Goal: Task Accomplishment & Management: Use online tool/utility

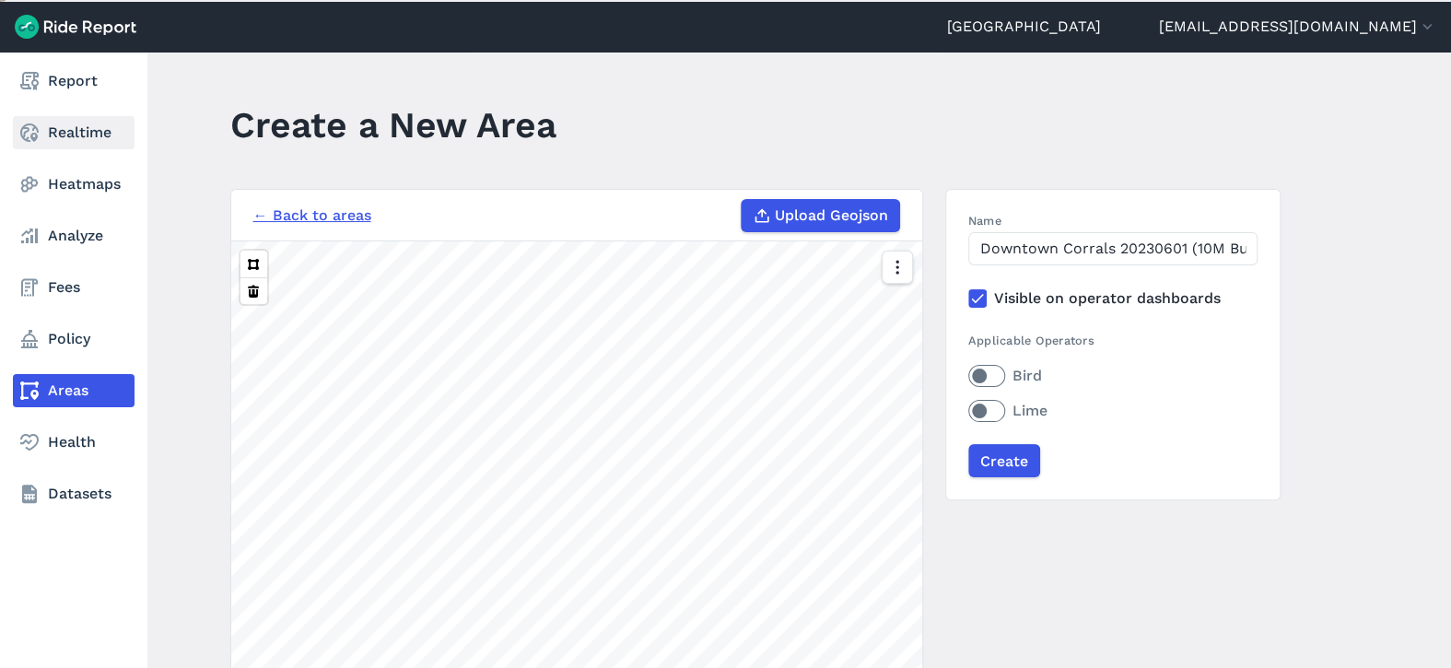
click at [92, 127] on link "Realtime" at bounding box center [74, 132] width 122 height 33
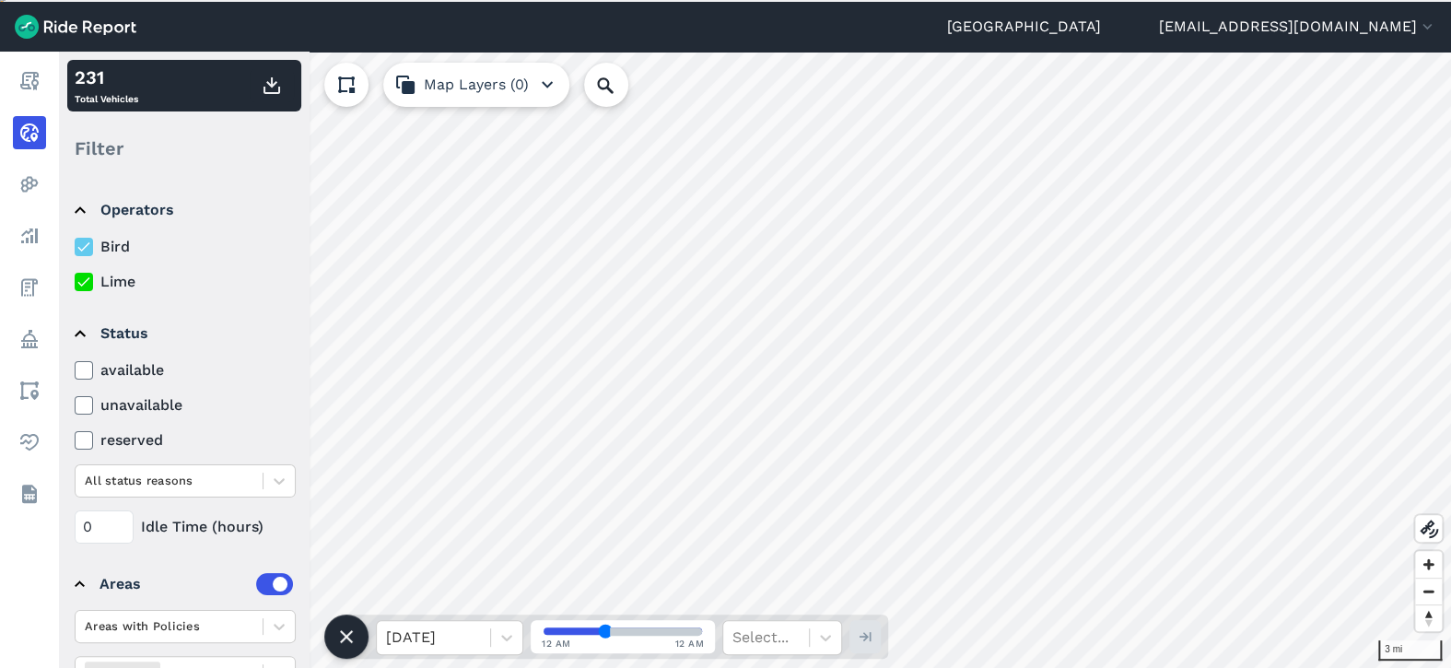
click at [75, 238] on label "Bird" at bounding box center [185, 247] width 221 height 22
click at [75, 238] on input "Bird" at bounding box center [75, 242] width 0 height 12
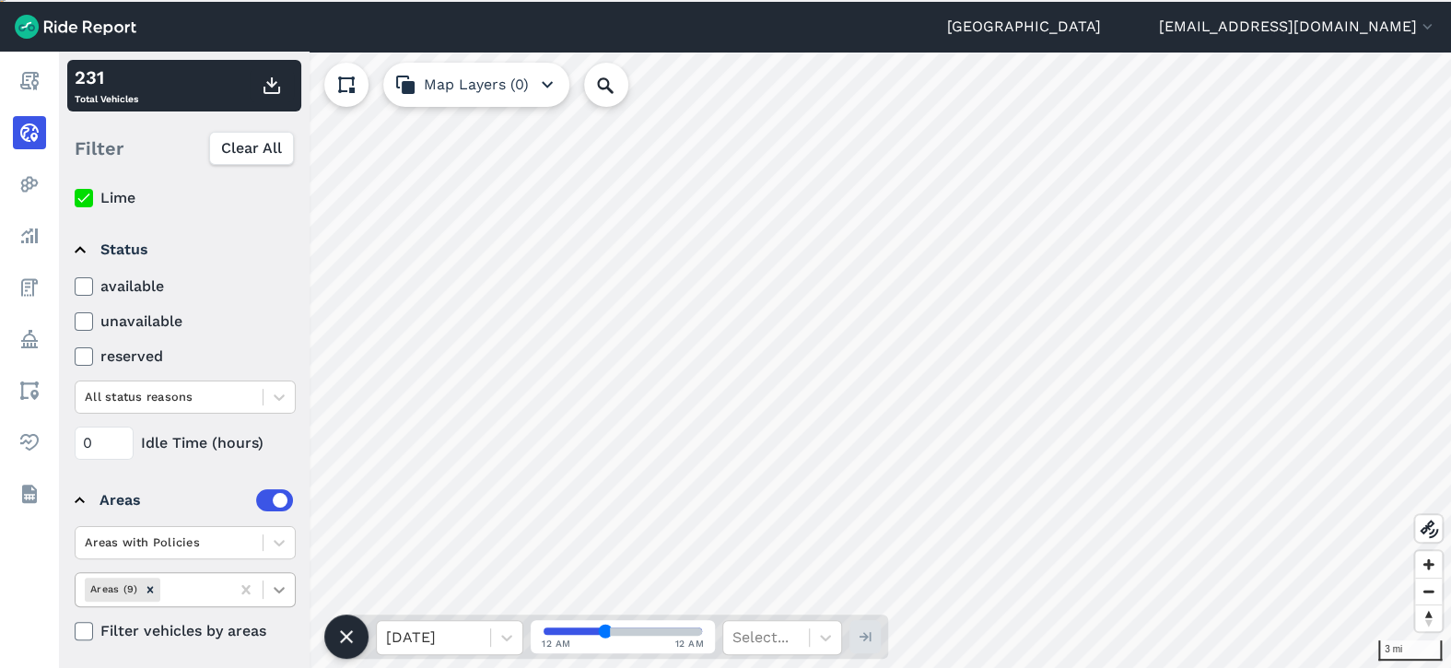
click at [281, 580] on icon at bounding box center [279, 589] width 18 height 18
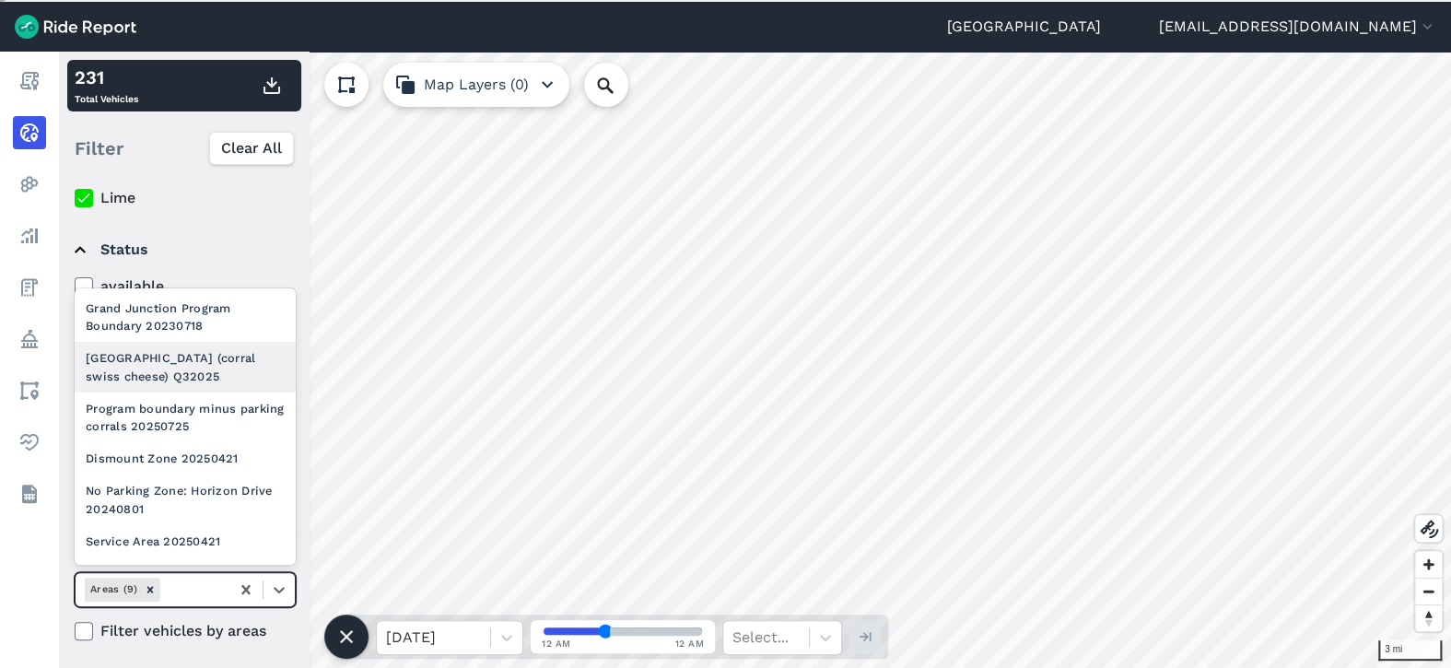
click at [224, 381] on div "[GEOGRAPHIC_DATA] (corral swiss cheese) Q32025" at bounding box center [185, 367] width 221 height 50
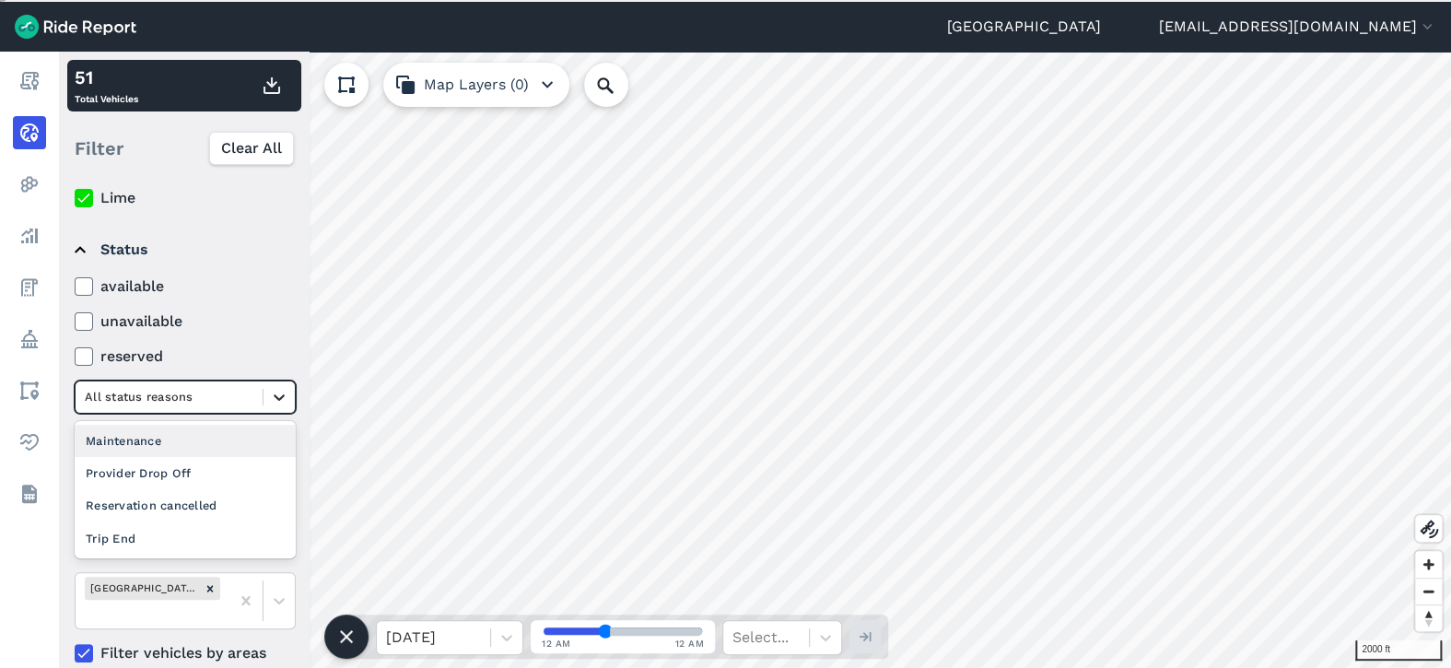
click at [276, 391] on icon at bounding box center [279, 397] width 18 height 18
click at [243, 449] on div "Maintenance" at bounding box center [185, 441] width 221 height 32
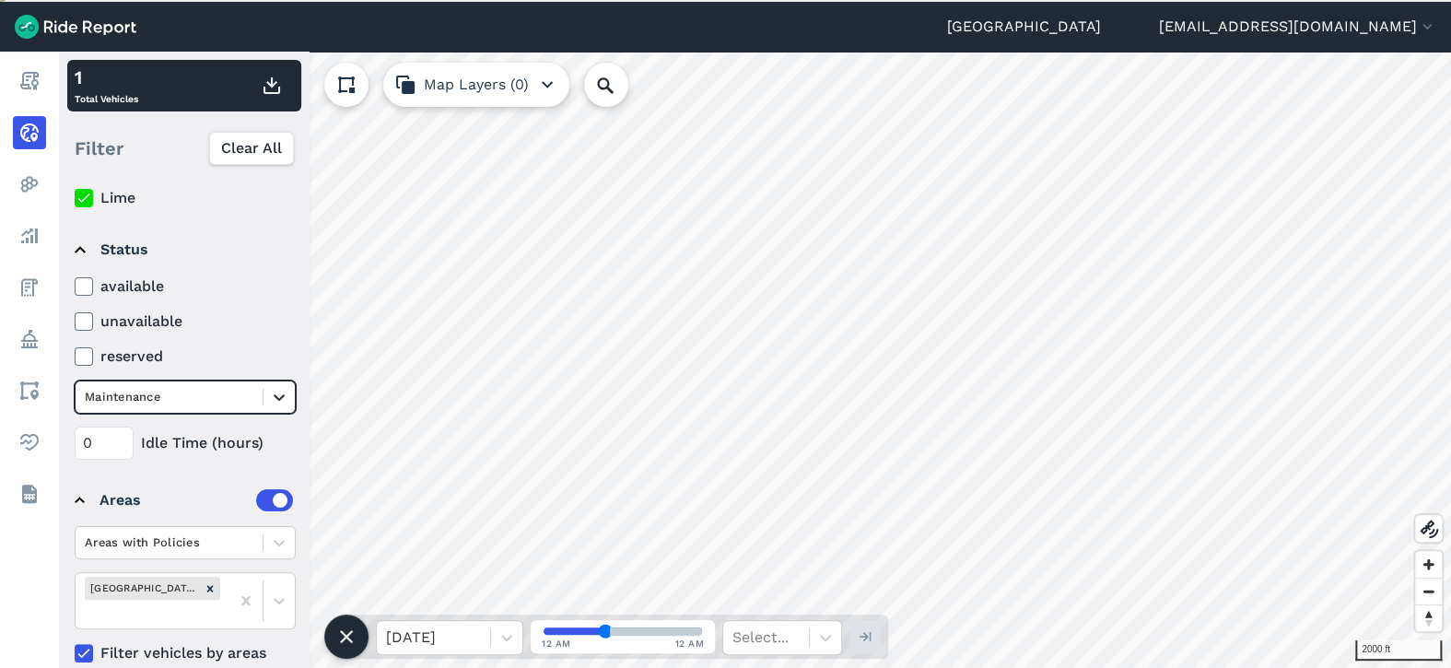
click at [270, 389] on icon at bounding box center [279, 397] width 18 height 18
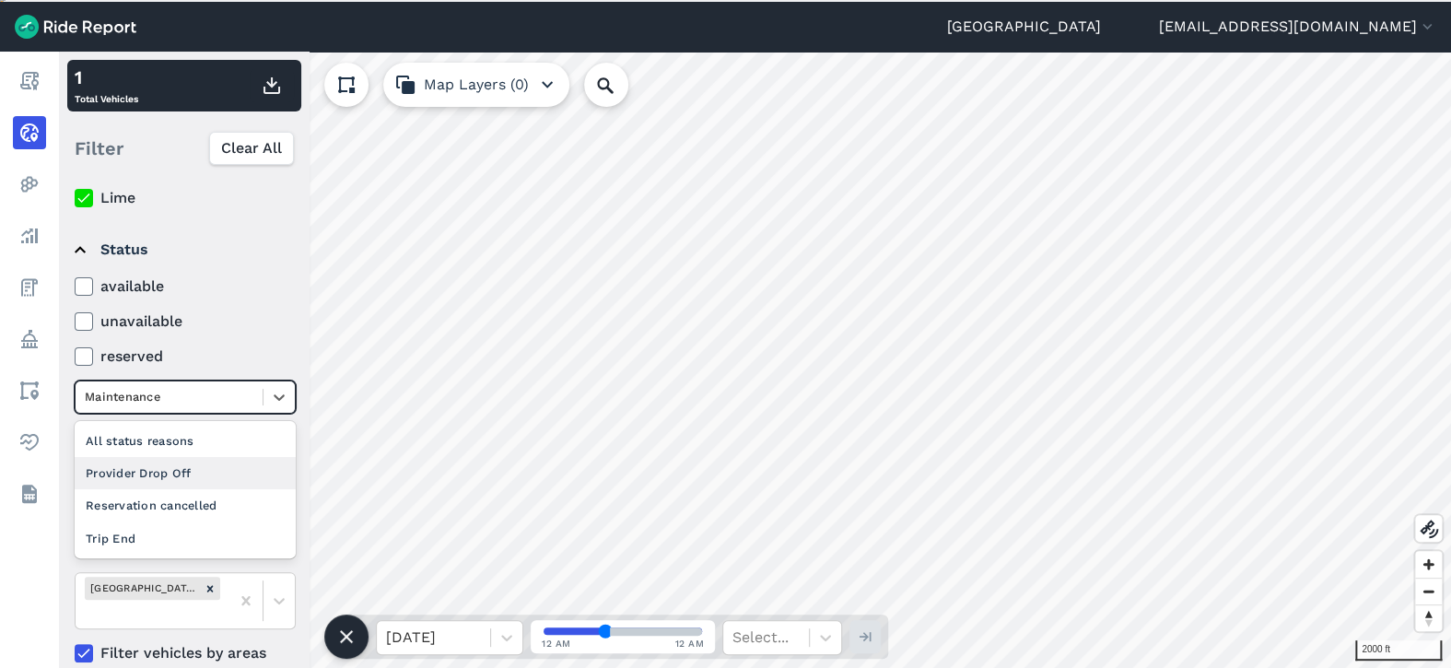
click at [210, 464] on div "Provider Drop Off" at bounding box center [185, 473] width 221 height 32
click at [247, 402] on div at bounding box center [169, 396] width 169 height 21
click at [162, 468] on div "Maintenance" at bounding box center [185, 473] width 221 height 32
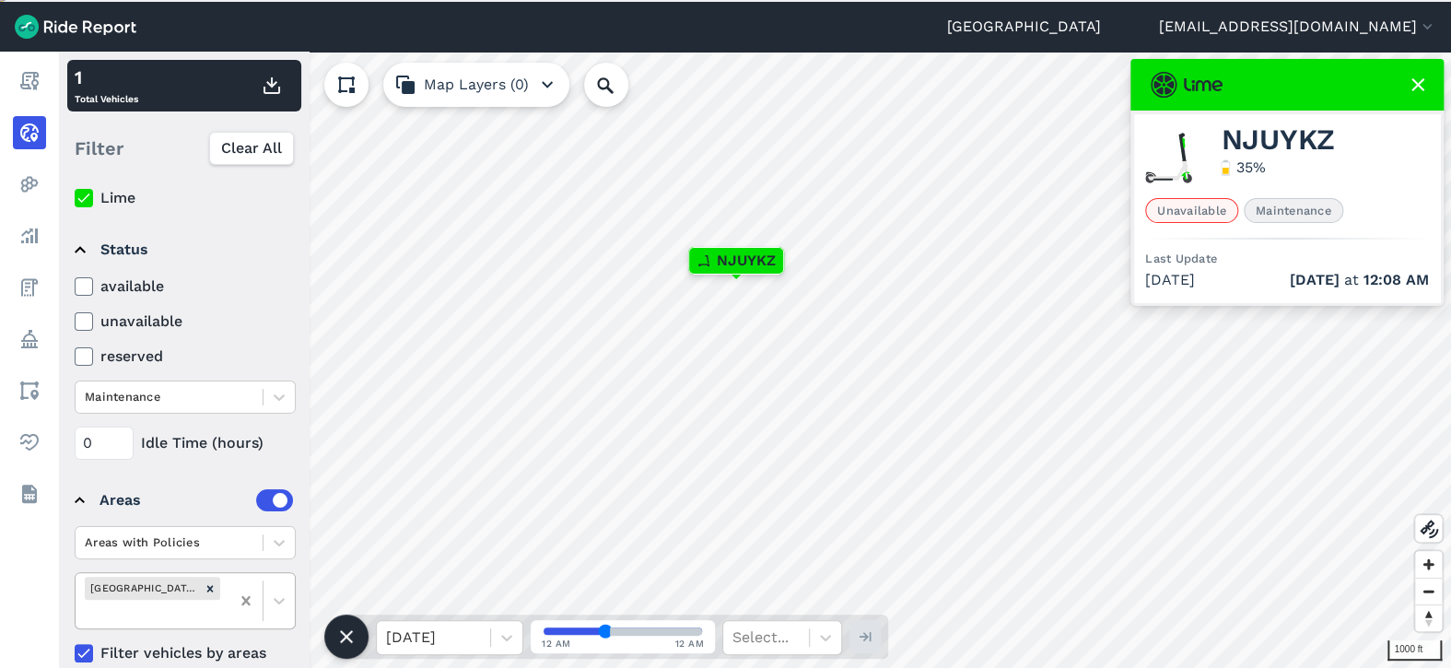
click at [247, 596] on div at bounding box center [245, 600] width 33 height 33
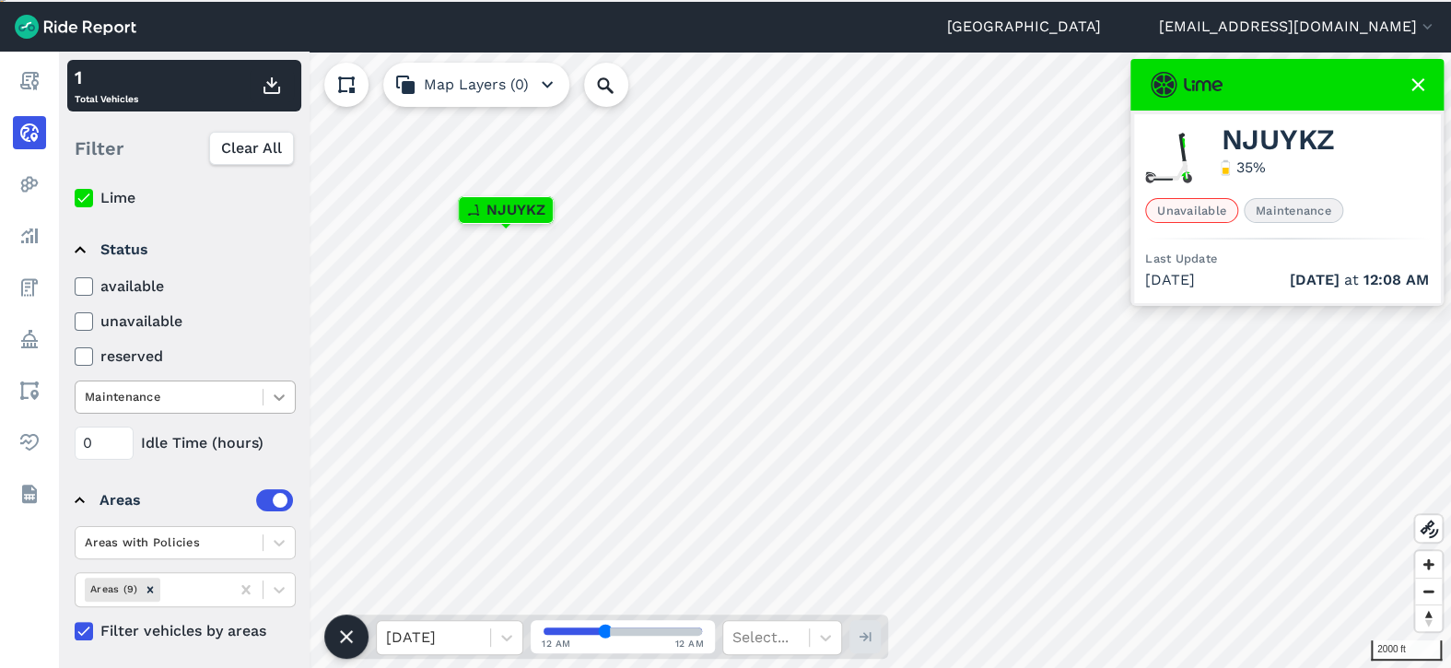
click at [277, 397] on icon at bounding box center [279, 397] width 18 height 18
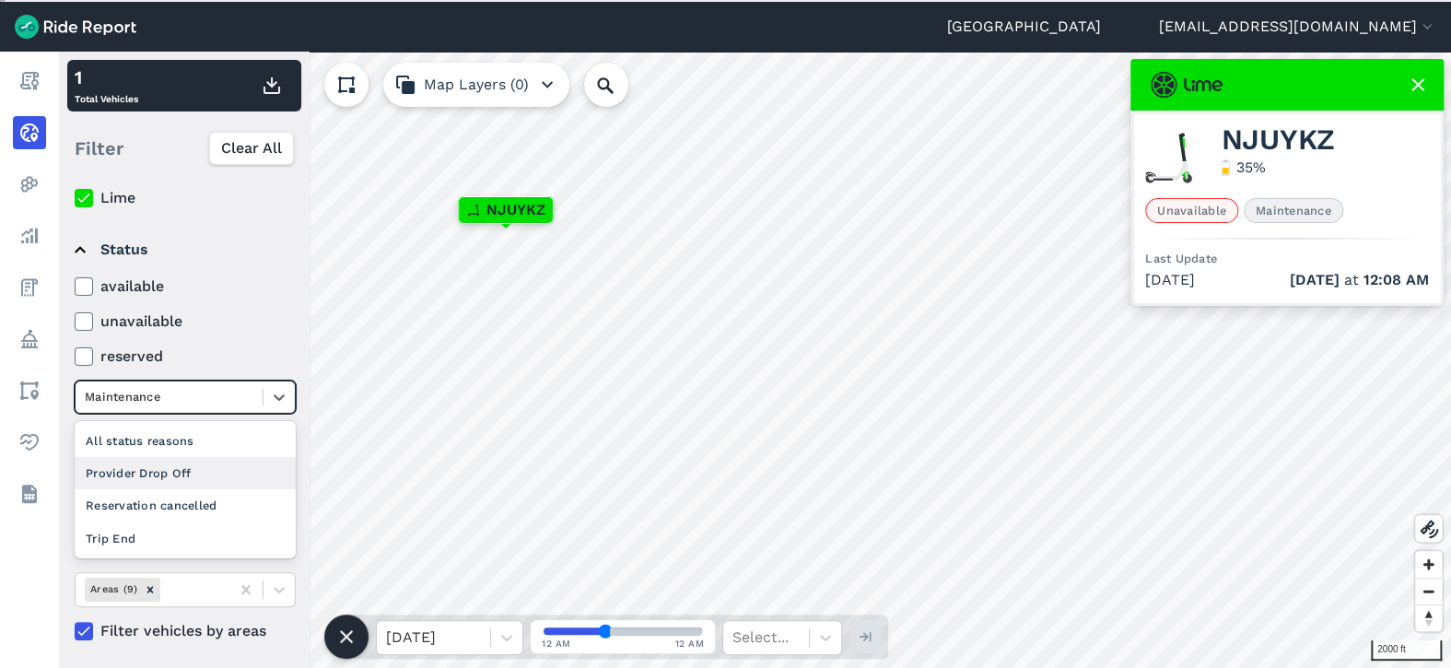
click at [209, 472] on div "Provider Drop Off" at bounding box center [185, 473] width 221 height 32
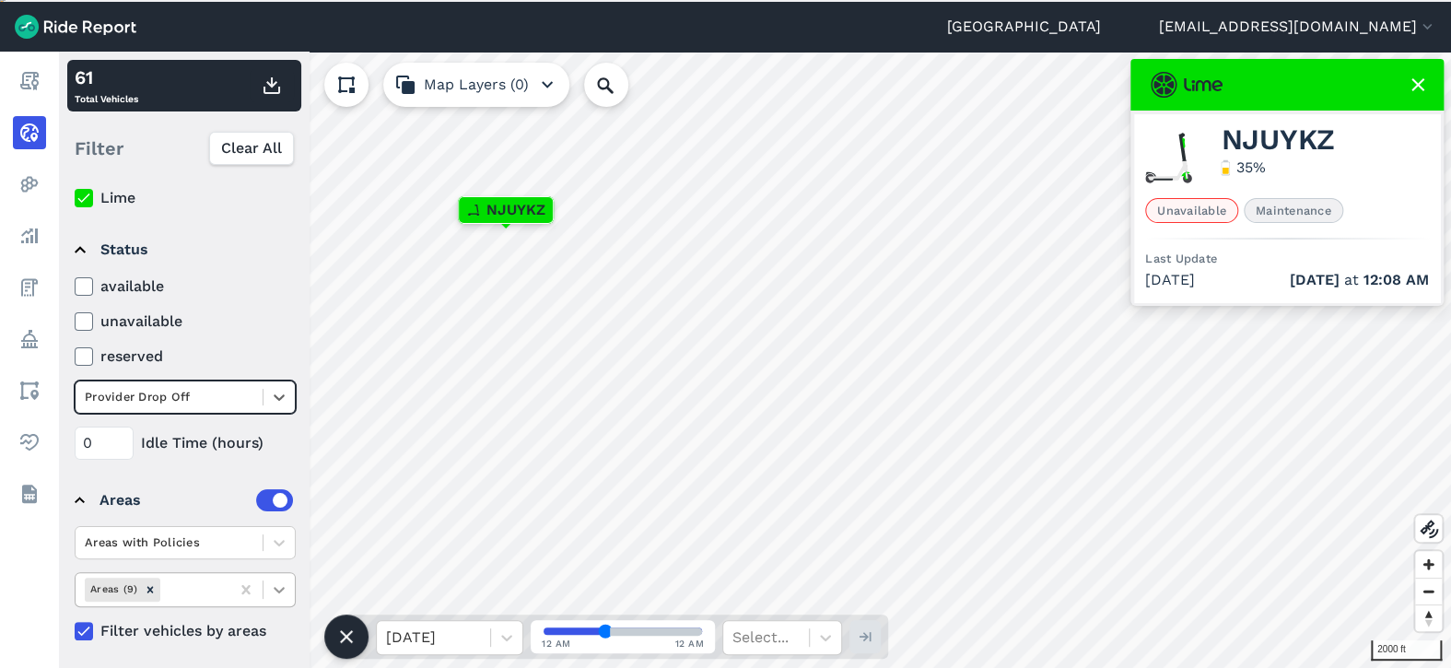
click at [282, 580] on icon at bounding box center [279, 589] width 18 height 18
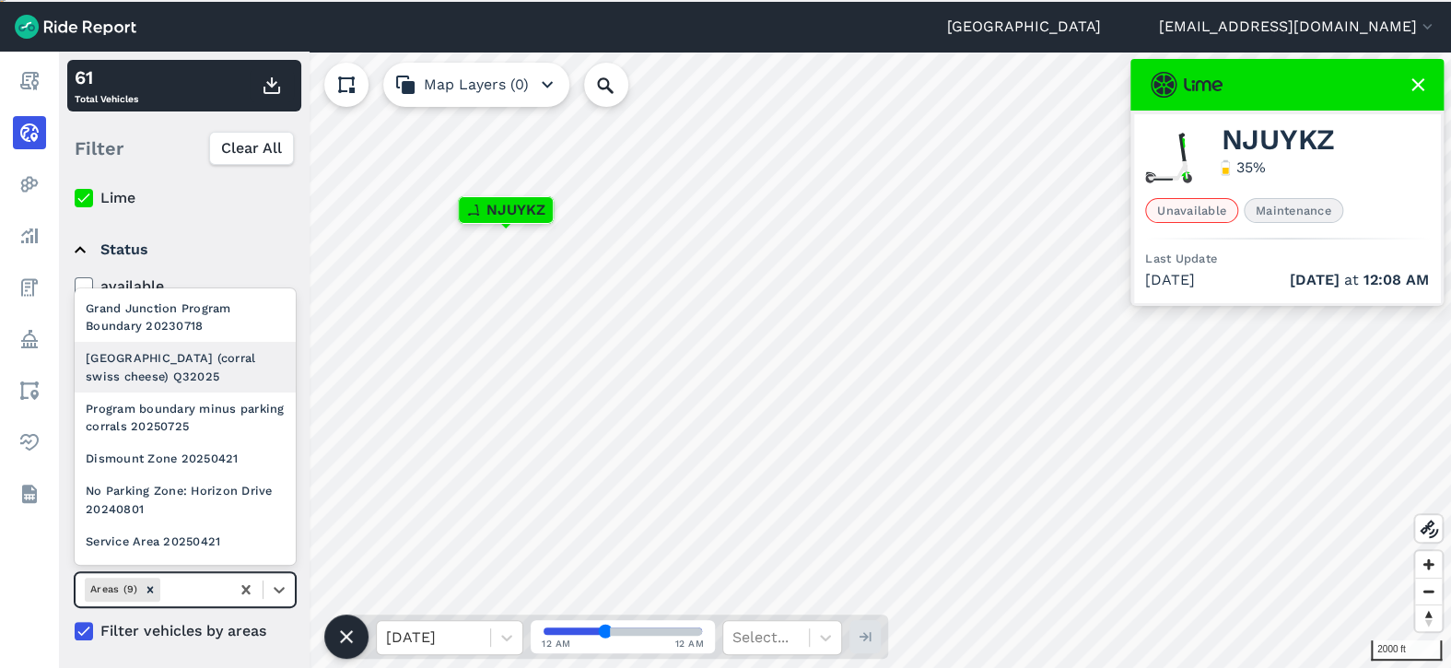
click at [208, 352] on div "[GEOGRAPHIC_DATA] (corral swiss cheese) Q32025" at bounding box center [185, 367] width 221 height 50
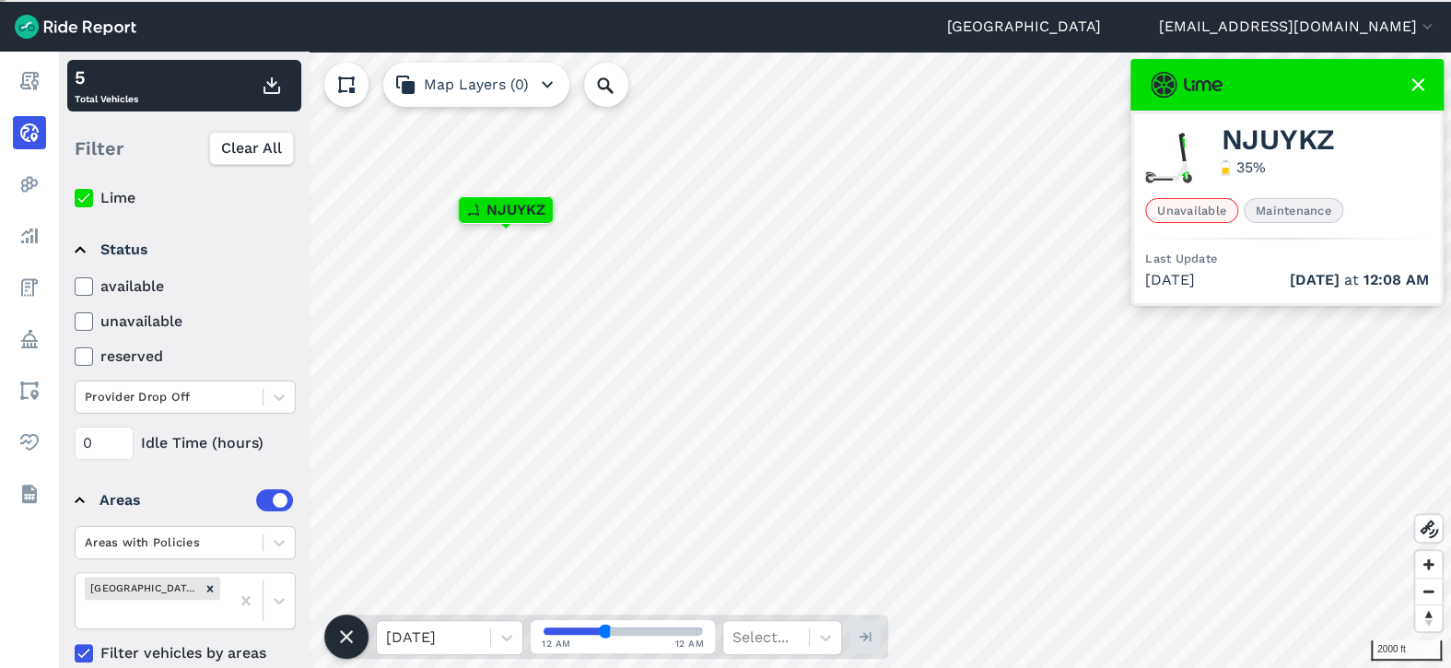
click at [346, 635] on use at bounding box center [346, 636] width 13 height 13
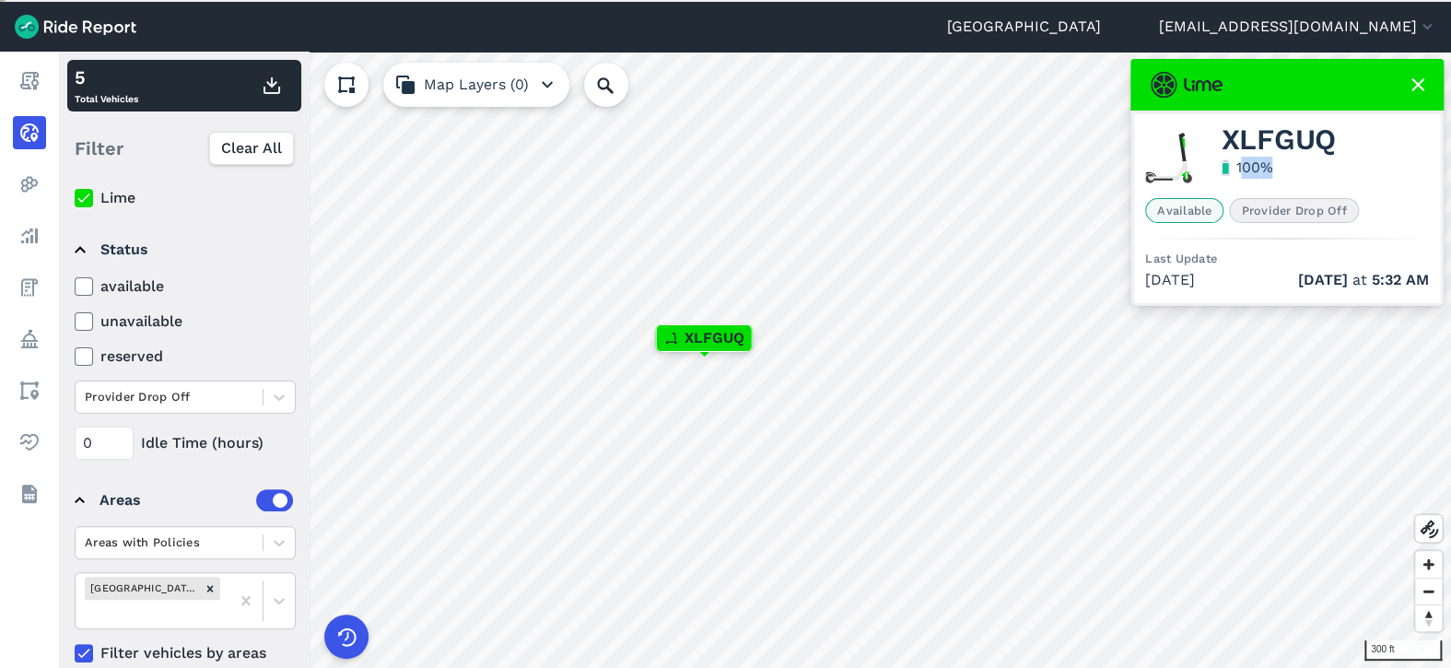
drag, startPoint x: 1282, startPoint y: 165, endPoint x: 1239, endPoint y: 158, distance: 43.8
click at [804, 158] on div "XLFGUQ 100 %" at bounding box center [1277, 158] width 115 height 59
click at [804, 151] on span "XLFGUQ" at bounding box center [1277, 140] width 115 height 22
click at [804, 526] on icon at bounding box center [1428, 529] width 22 height 22
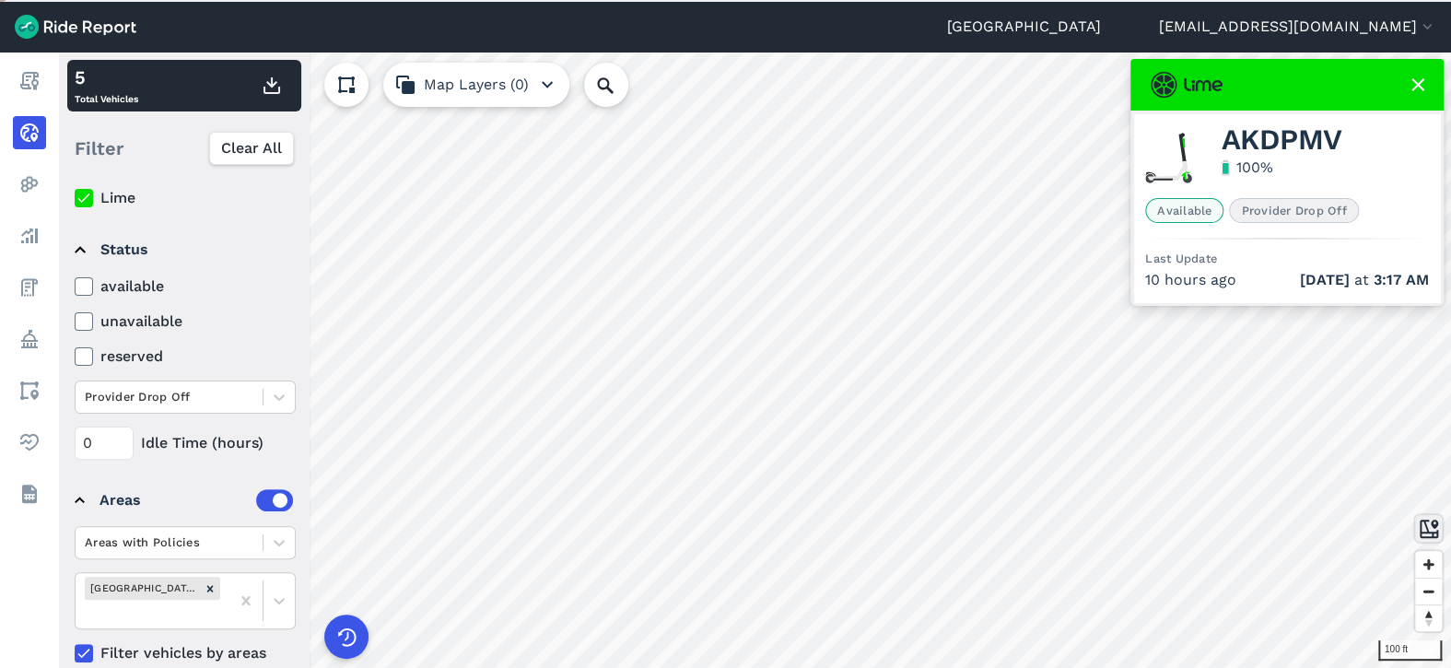
click at [804, 532] on icon at bounding box center [1428, 529] width 22 height 22
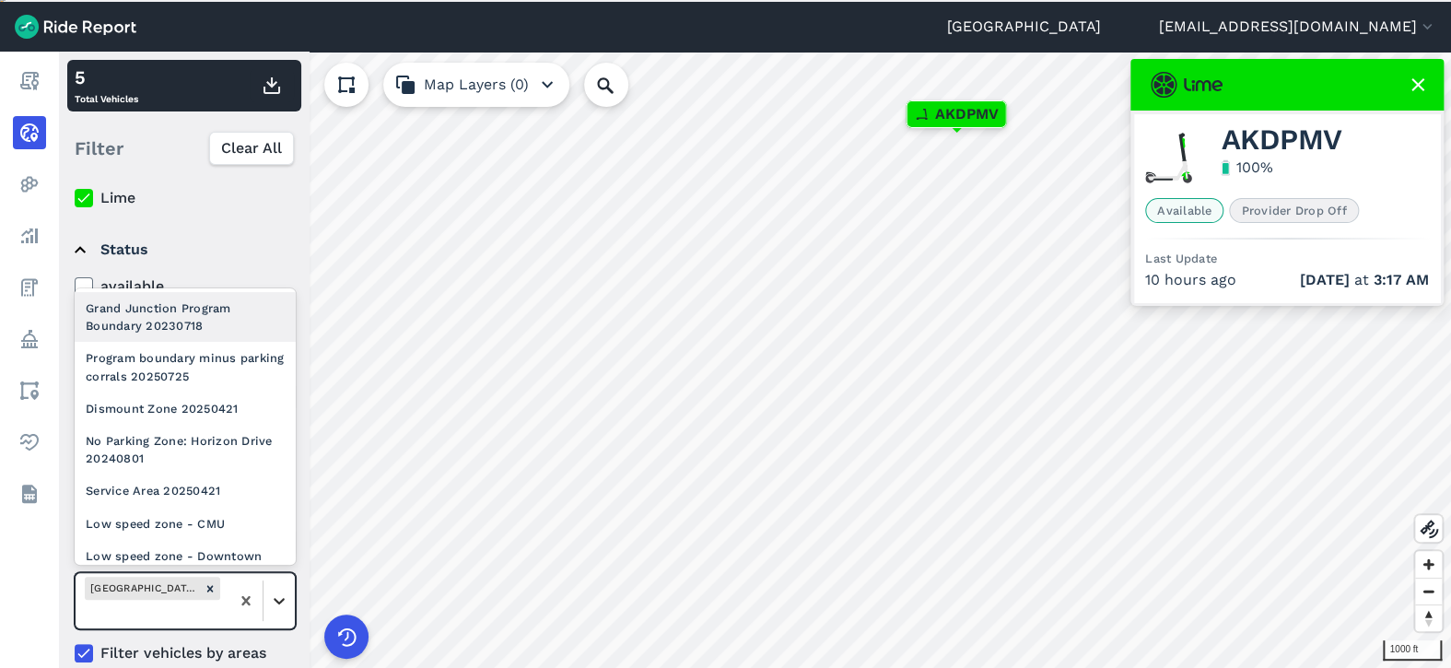
click at [276, 601] on icon at bounding box center [279, 600] width 18 height 18
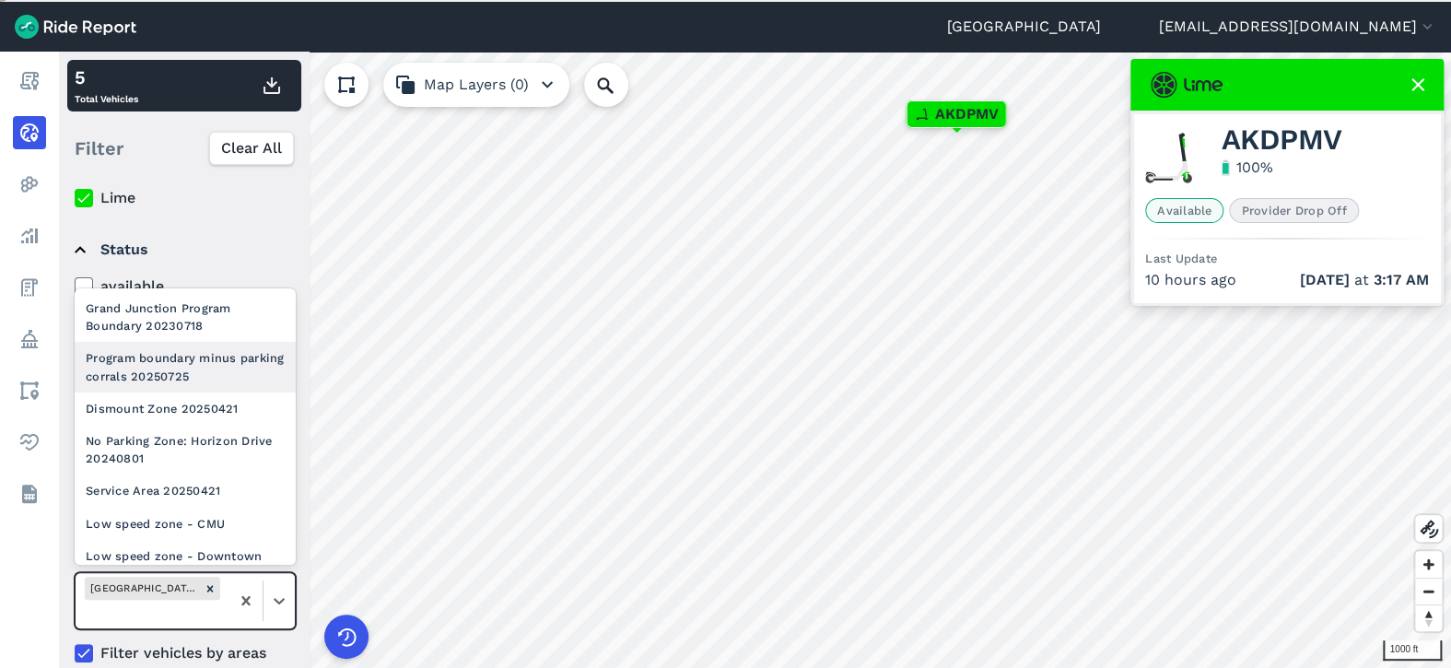
click at [204, 376] on div "Program boundary minus parking corrals 20250725" at bounding box center [185, 367] width 221 height 50
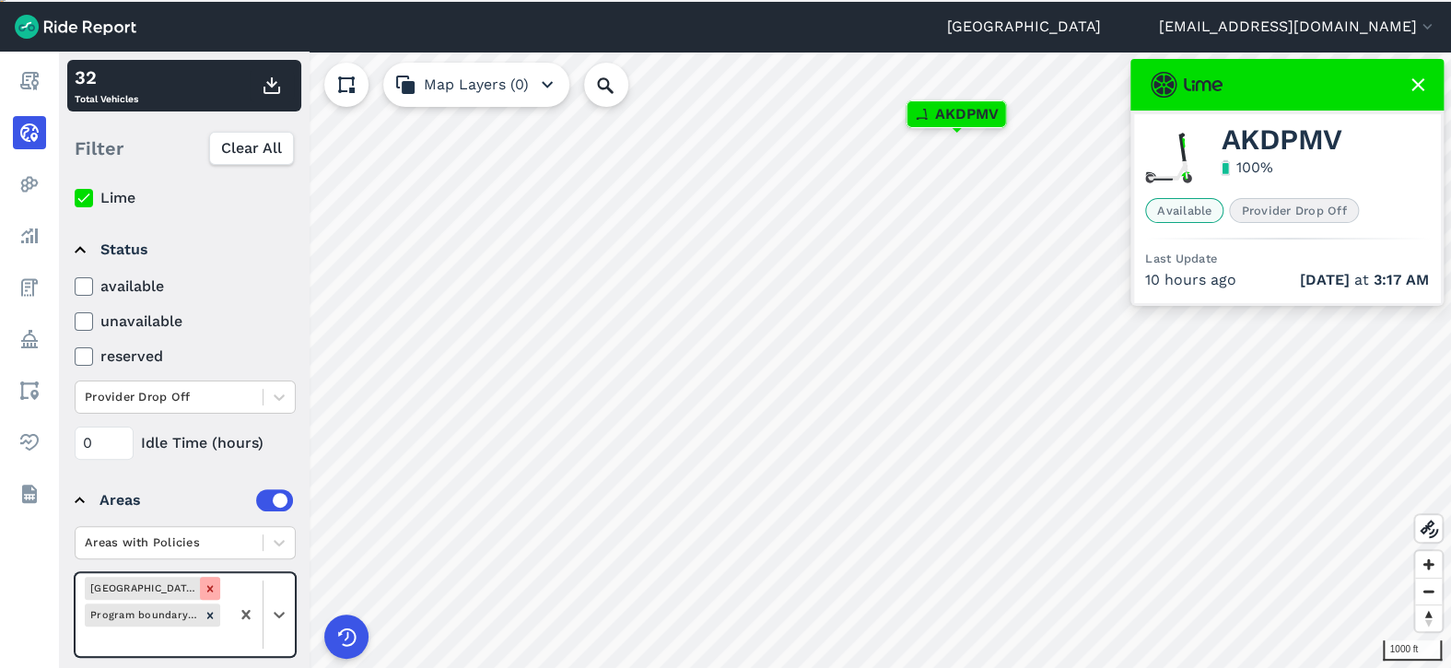
click at [212, 585] on icon "Remove Grand Junction No Parking Zone (corral swiss cheese) Q32025" at bounding box center [210, 588] width 6 height 6
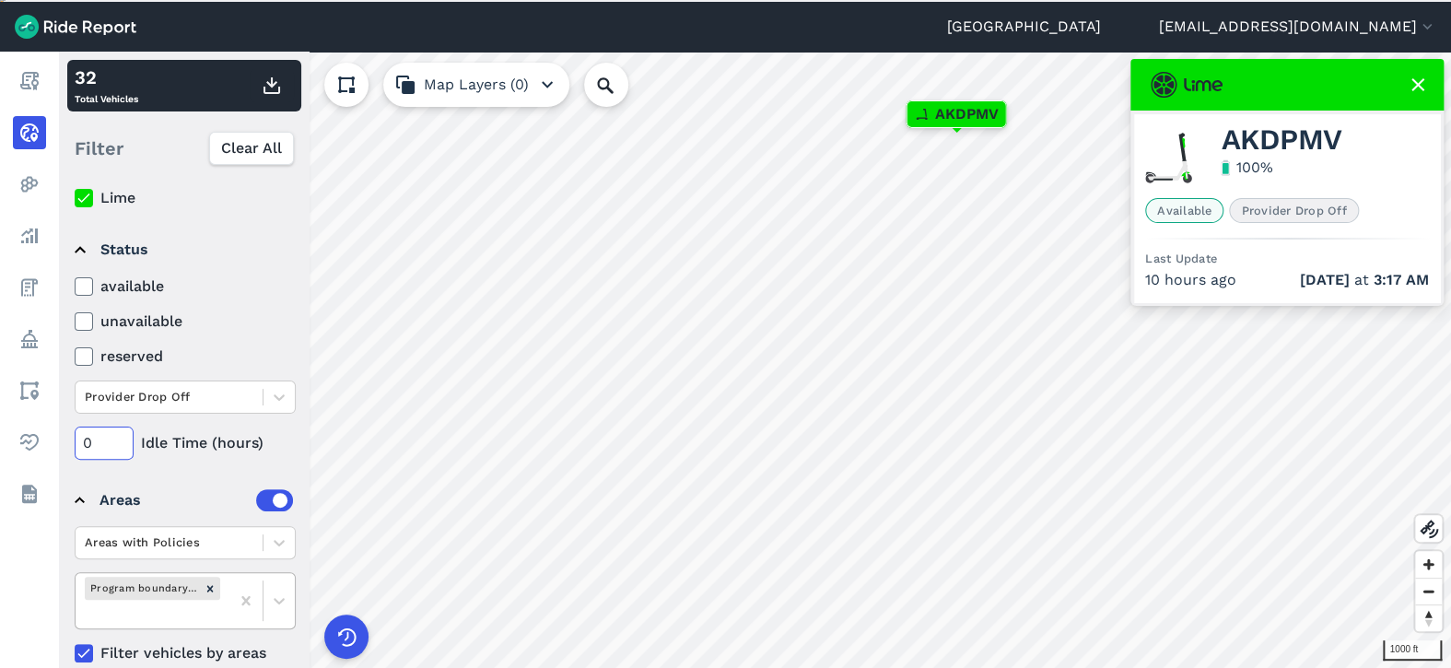
drag, startPoint x: 96, startPoint y: 443, endPoint x: 64, endPoint y: 440, distance: 31.4
click at [64, 440] on div "Operators Bird Lime Status available unavailable reserved Provider Drop Off 0 I…" at bounding box center [184, 423] width 251 height 492
click at [285, 395] on icon at bounding box center [279, 397] width 18 height 18
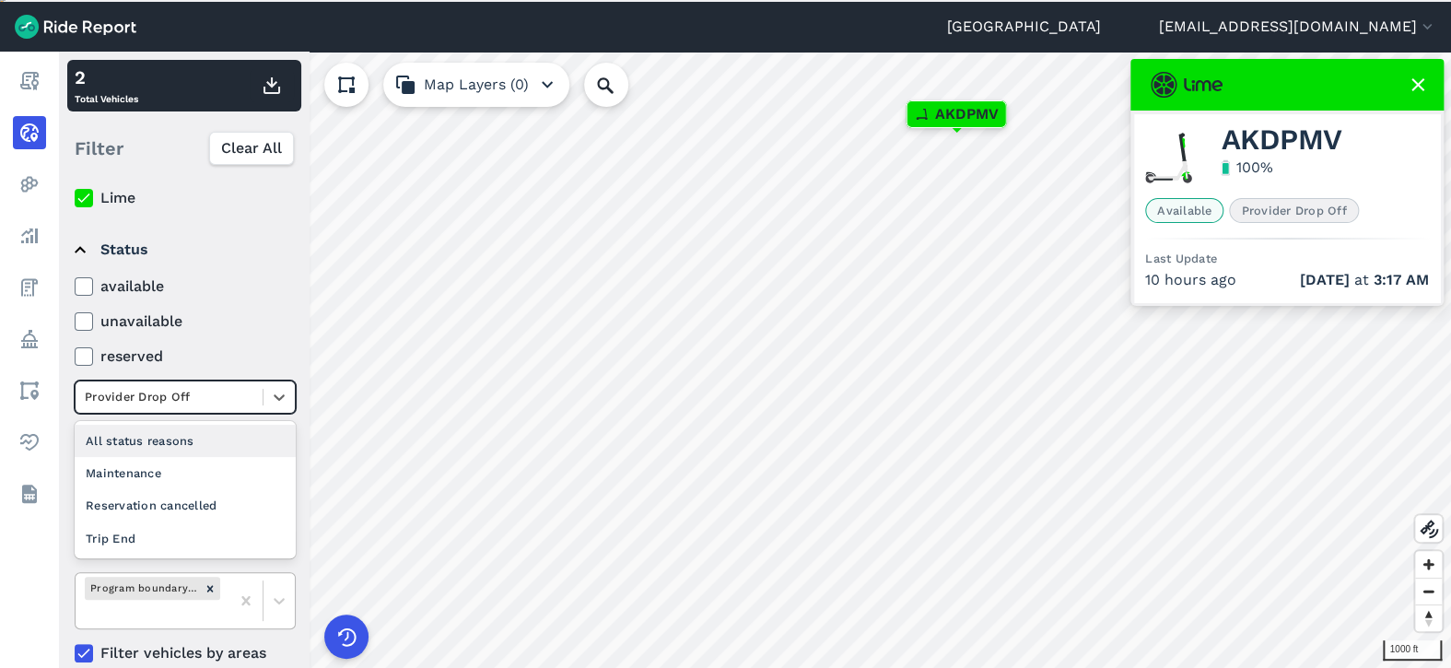
click at [227, 437] on div "All status reasons" at bounding box center [185, 441] width 221 height 32
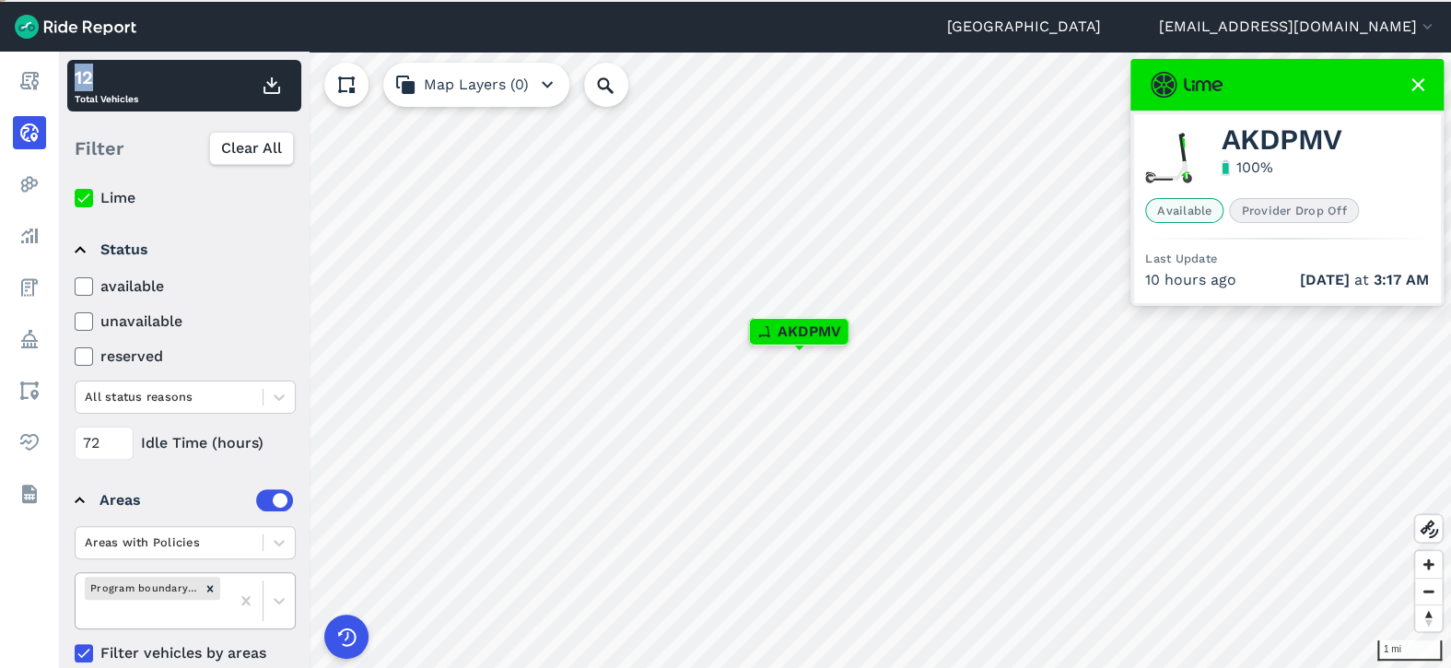
drag, startPoint x: 80, startPoint y: 83, endPoint x: 67, endPoint y: 81, distance: 13.0
click at [67, 81] on div "12 Total Vehicles" at bounding box center [184, 86] width 234 height 52
click at [127, 78] on div "12" at bounding box center [107, 78] width 64 height 28
drag, startPoint x: 110, startPoint y: 441, endPoint x: 72, endPoint y: 436, distance: 38.2
click at [72, 436] on details "Status available unavailable reserved All status reasons 72 Idle Time (hours)" at bounding box center [183, 341] width 233 height 251
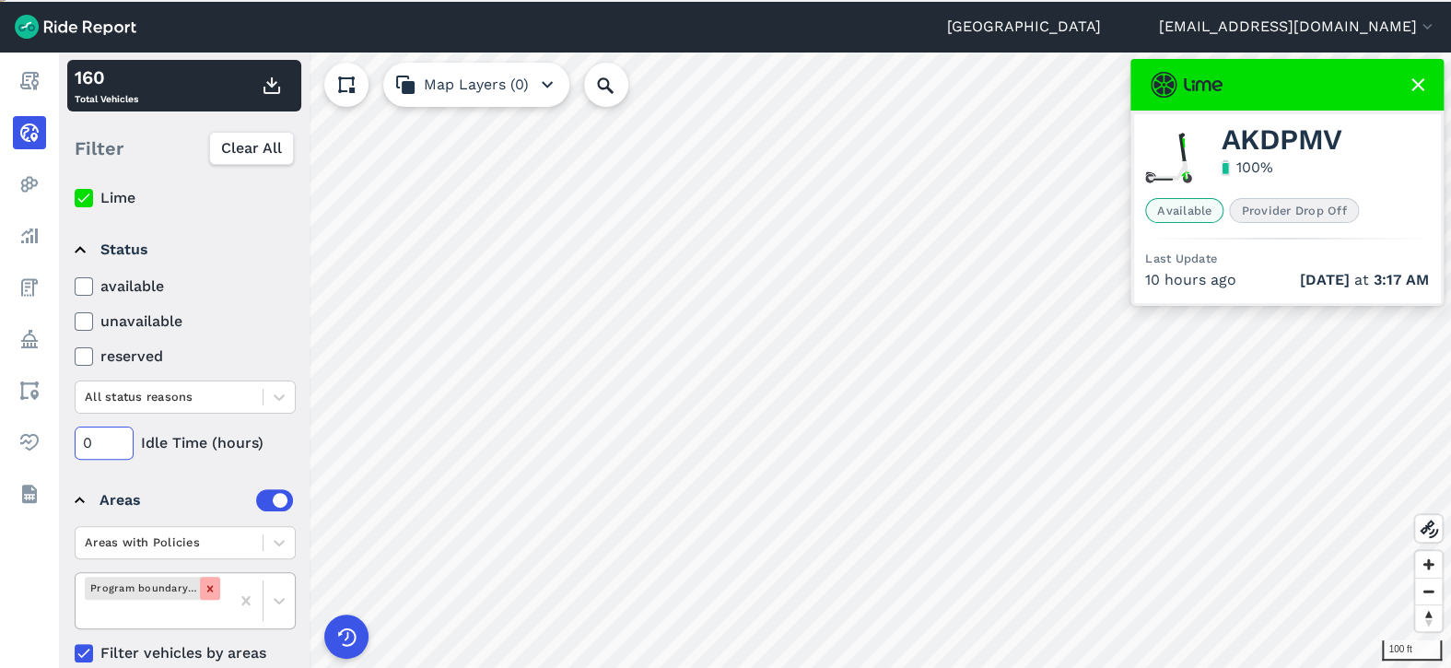
click at [213, 583] on icon "Remove Program boundary minus parking corrals 20250725" at bounding box center [210, 588] width 13 height 13
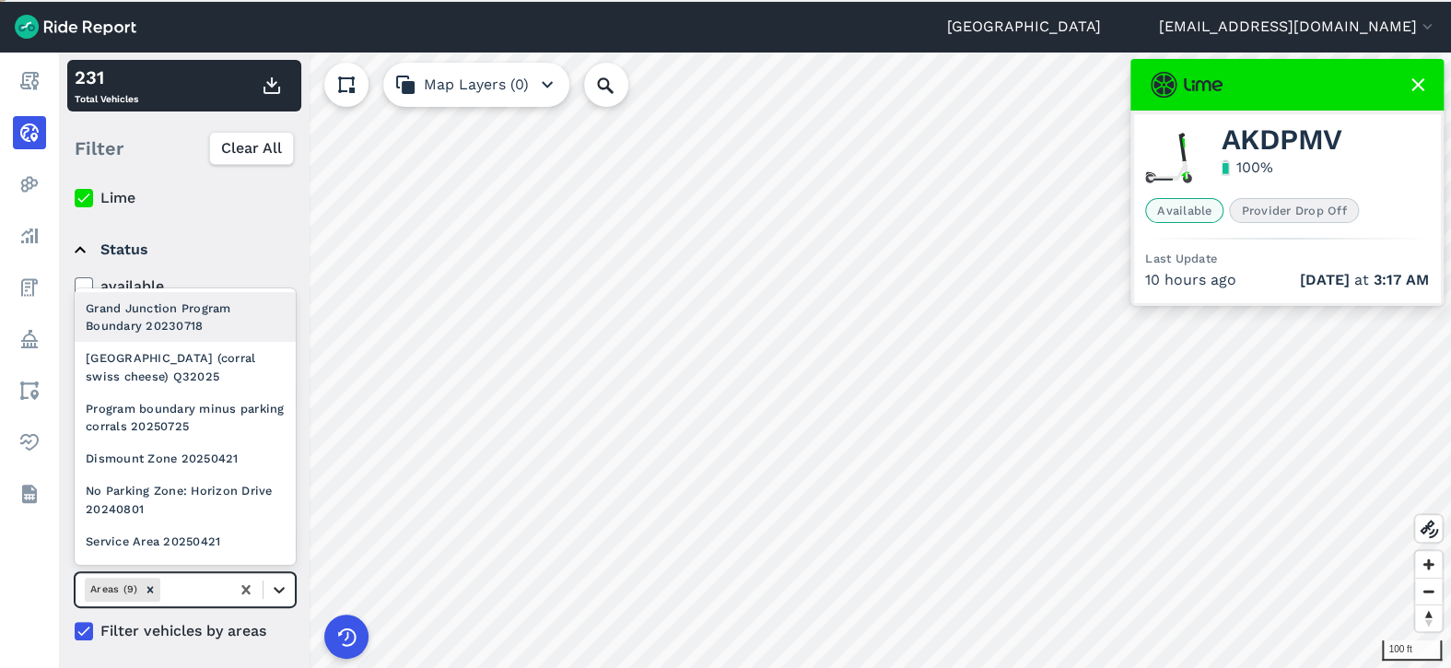
click at [275, 587] on icon at bounding box center [279, 590] width 11 height 6
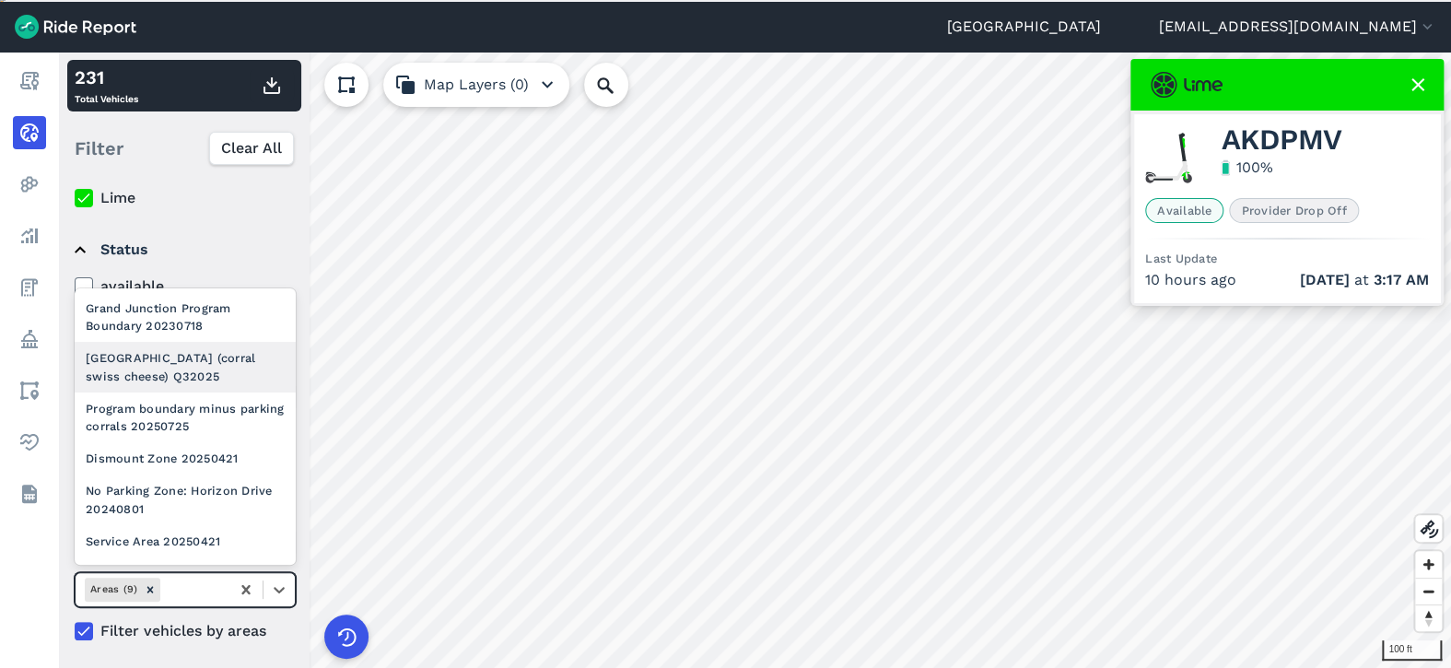
click at [158, 369] on div "[GEOGRAPHIC_DATA] (corral swiss cheese) Q32025" at bounding box center [185, 367] width 221 height 50
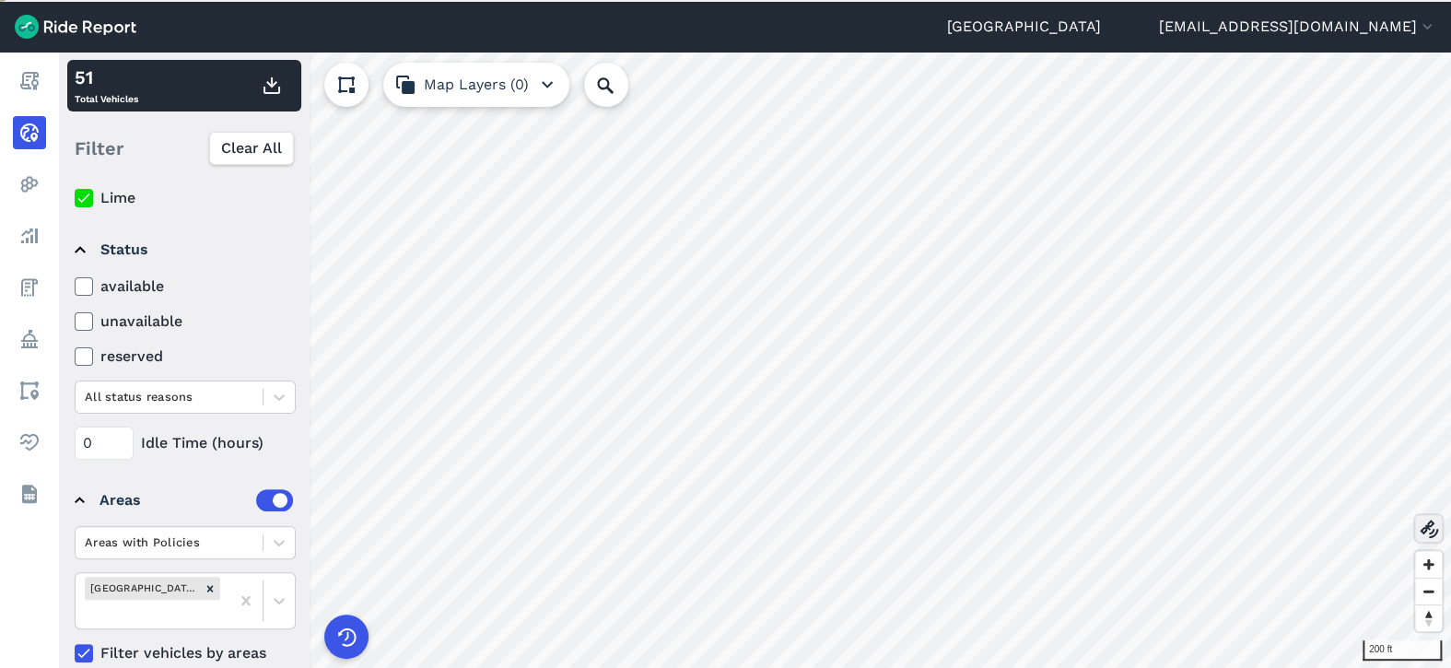
click at [804, 525] on icon at bounding box center [1428, 529] width 22 height 22
click at [804, 525] on use at bounding box center [1428, 528] width 18 height 18
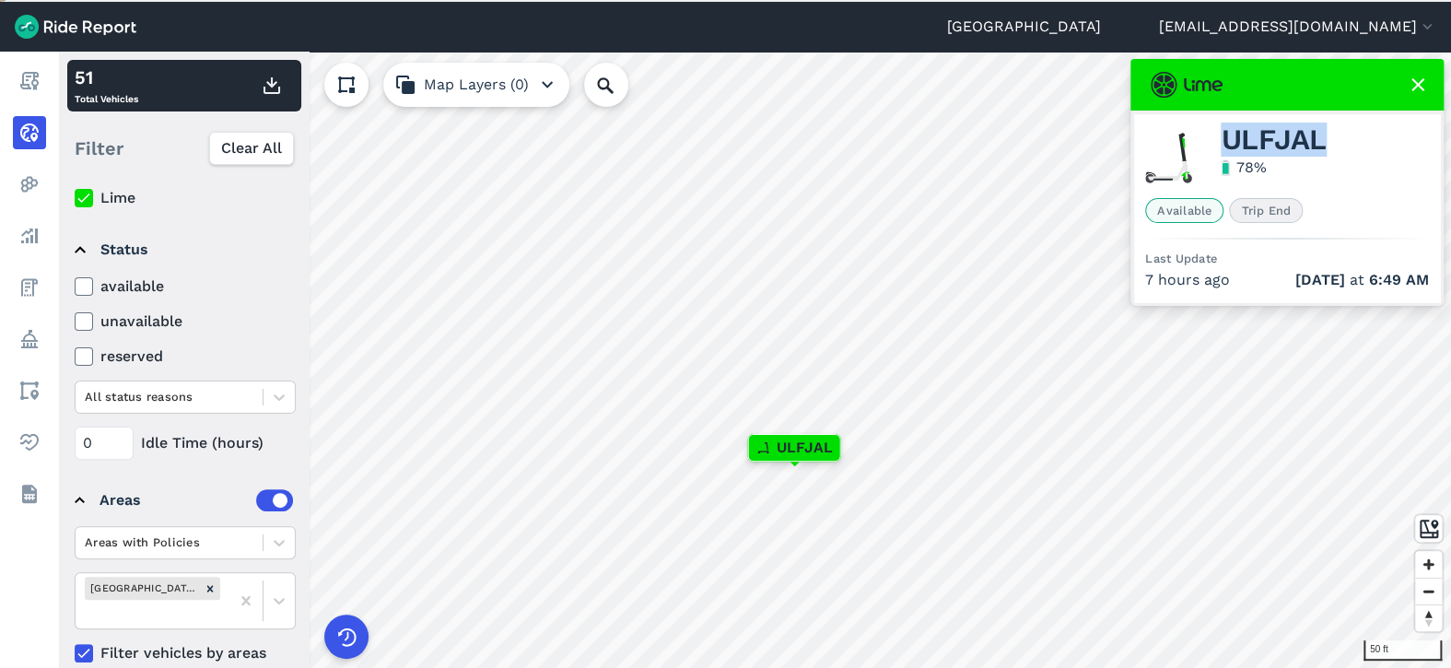
drag, startPoint x: 1346, startPoint y: 140, endPoint x: 1218, endPoint y: 137, distance: 128.0
click at [804, 137] on div "ULFJAL 78 %" at bounding box center [1287, 157] width 284 height 65
copy span "ULFJAL"
click at [804, 83] on use at bounding box center [1417, 84] width 13 height 13
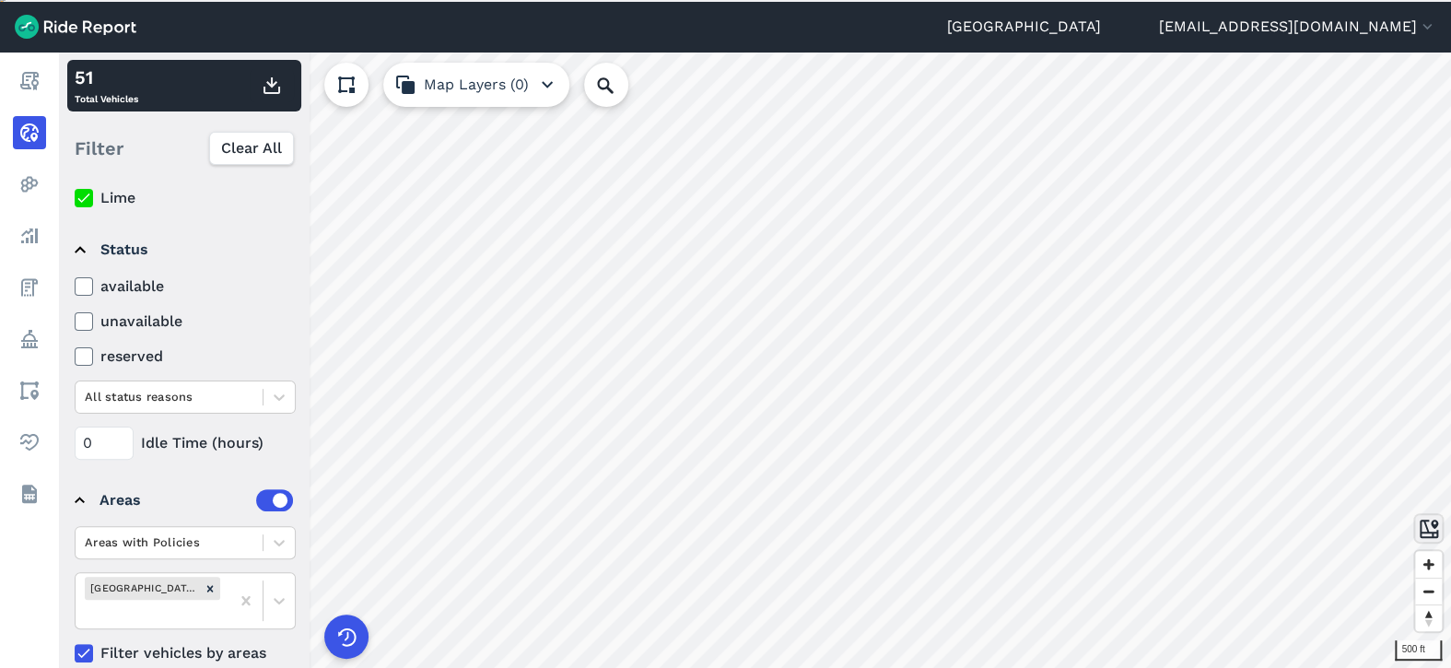
click at [804, 524] on use at bounding box center [1428, 528] width 18 height 18
click at [242, 592] on icon at bounding box center [246, 600] width 18 height 18
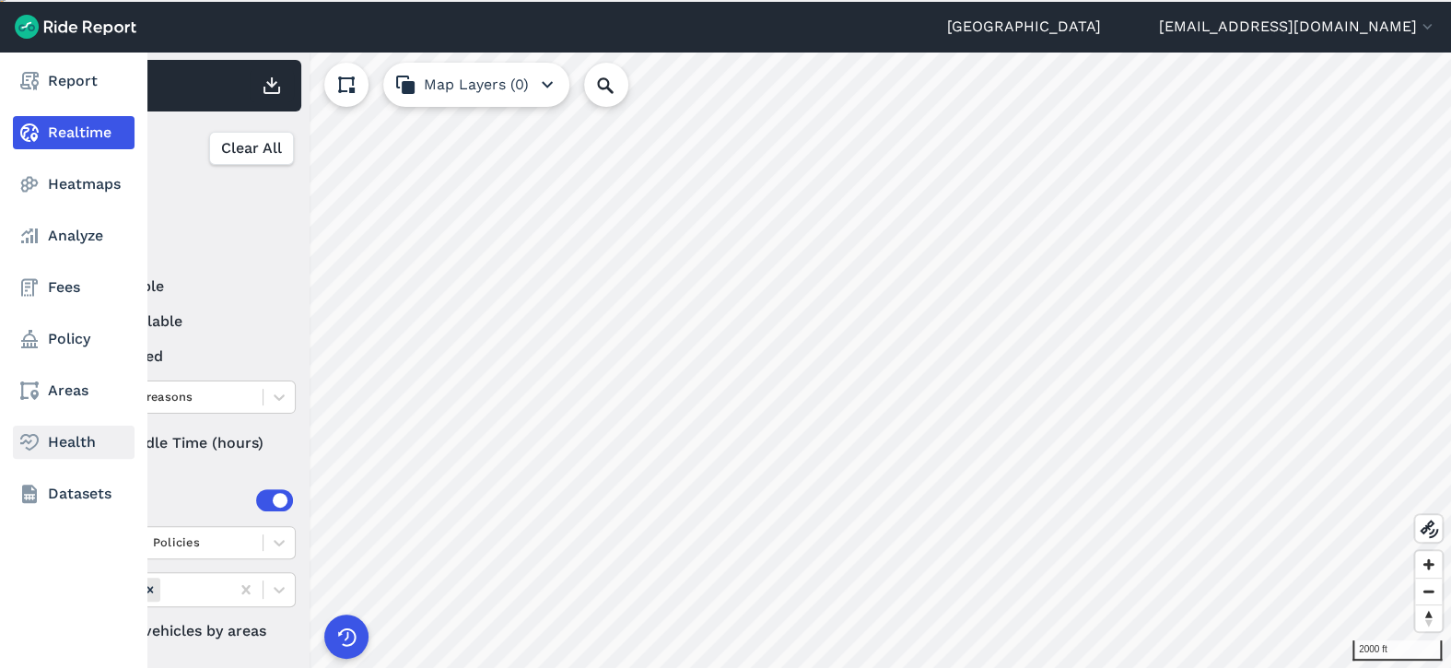
drag, startPoint x: 104, startPoint y: 437, endPoint x: 56, endPoint y: 425, distance: 49.4
click at [56, 425] on div "Report Realtime Heatmaps Analyze Fees Policy Areas Health Datasets 2000 ft 231 …" at bounding box center [725, 361] width 1451 height 618
type input "72"
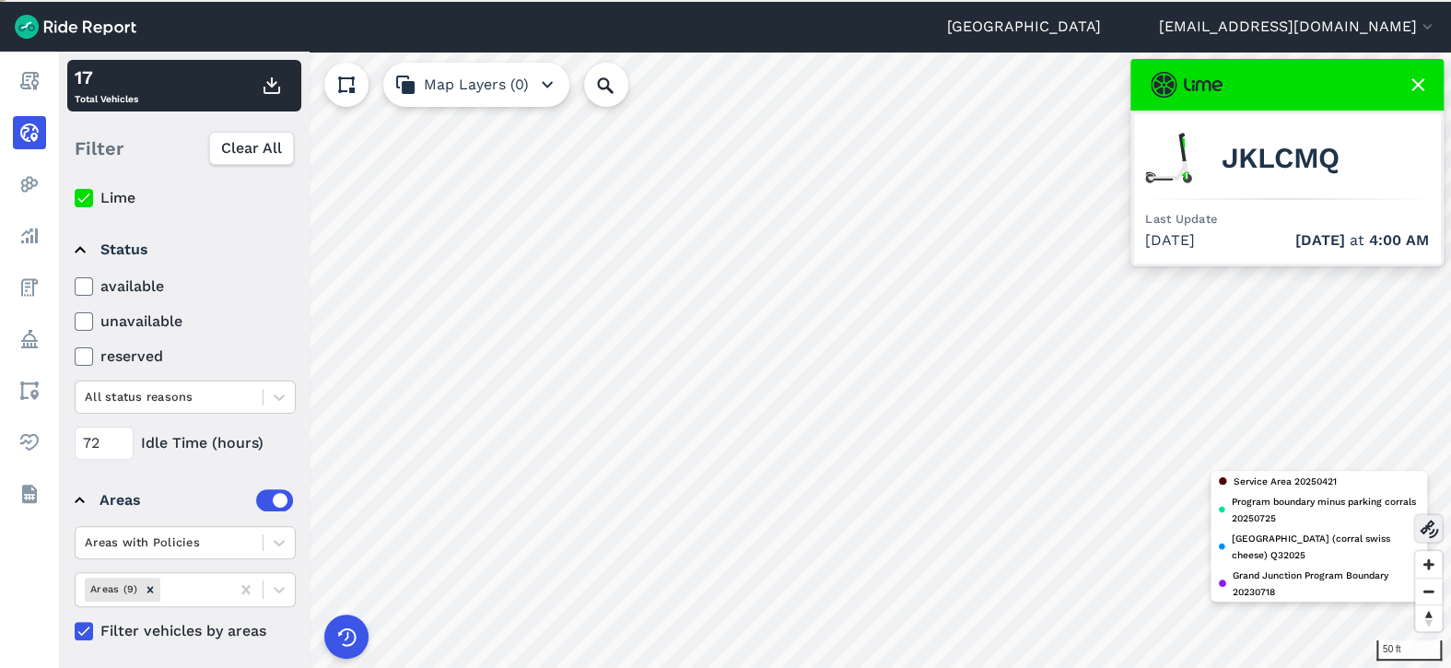
click at [804, 531] on use at bounding box center [1428, 528] width 18 height 18
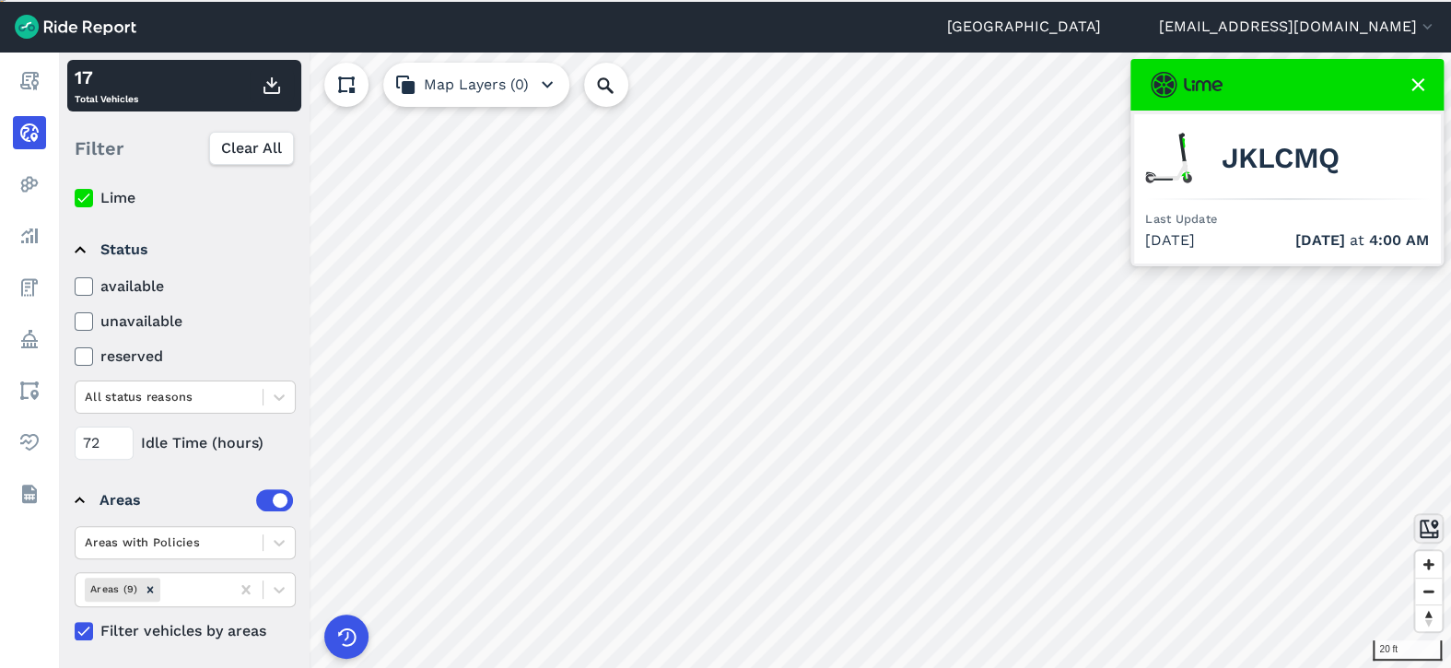
click at [804, 528] on use at bounding box center [1428, 528] width 18 height 18
